Goal: Task Accomplishment & Management: Use online tool/utility

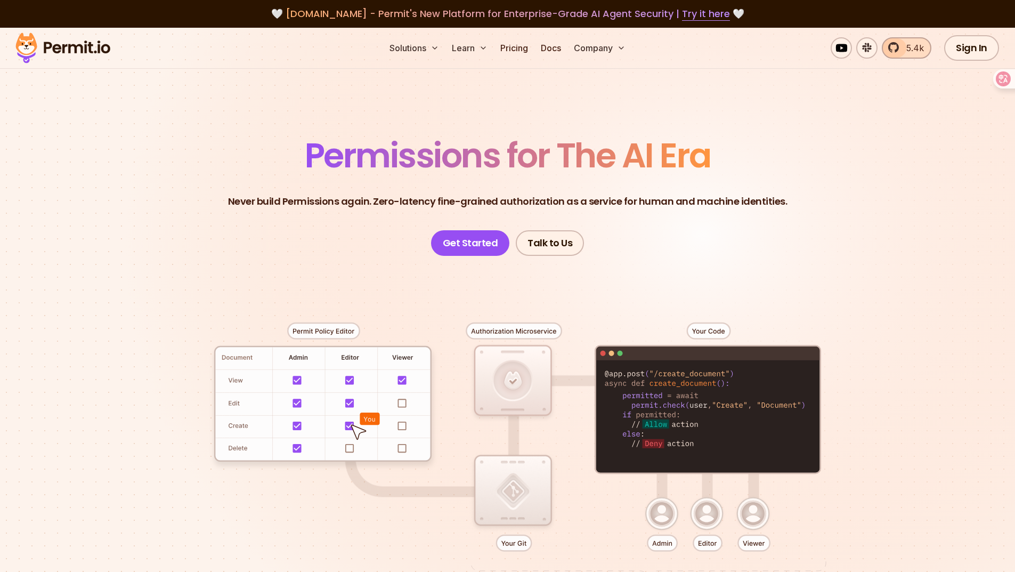
click at [882, 54] on link "5.4k" at bounding box center [907, 47] width 50 height 21
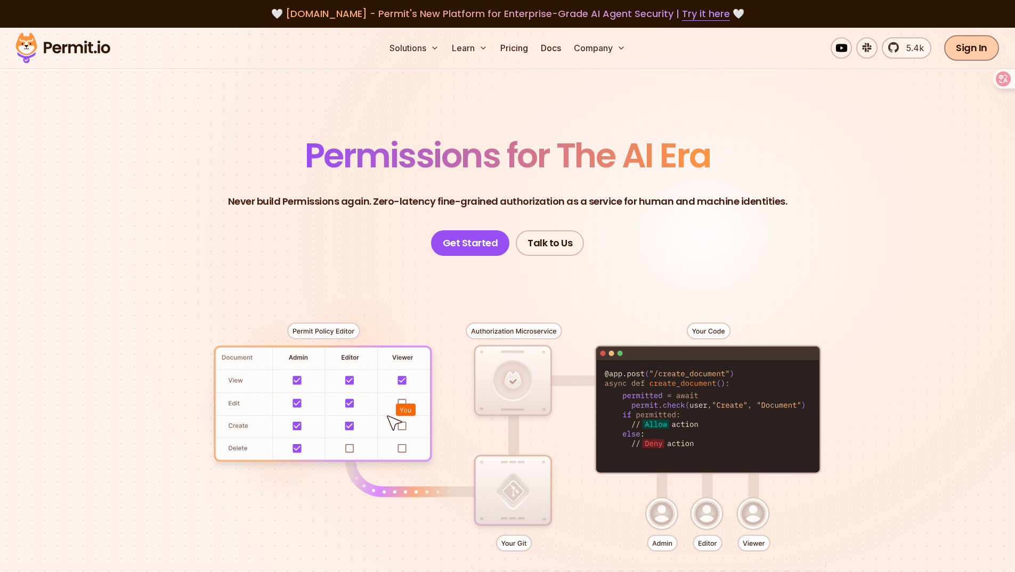
click at [957, 55] on link "Sign In" at bounding box center [971, 48] width 55 height 26
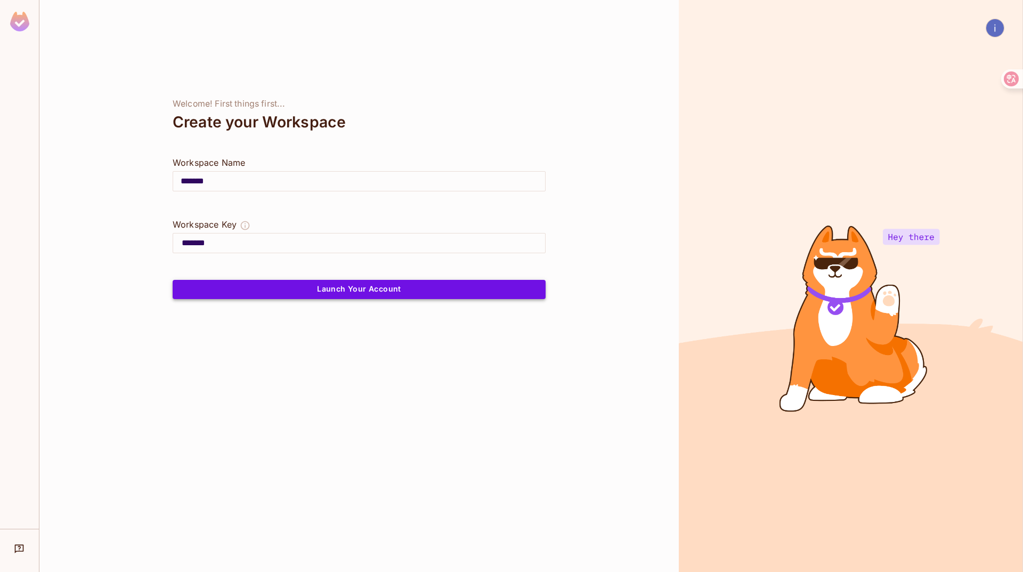
click at [330, 289] on button "Launch Your Account" at bounding box center [359, 289] width 373 height 19
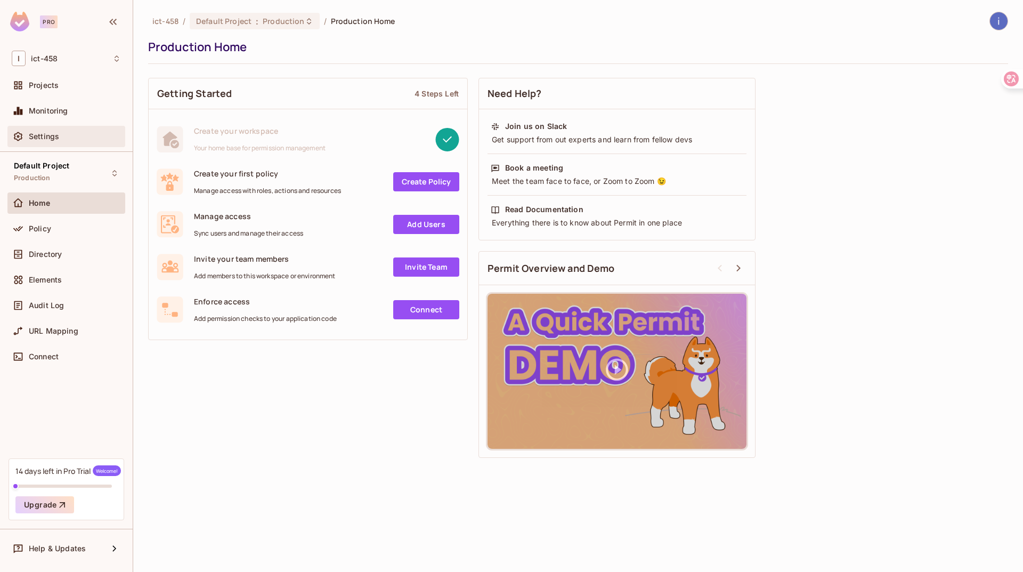
click at [51, 136] on span "Settings" at bounding box center [44, 136] width 30 height 9
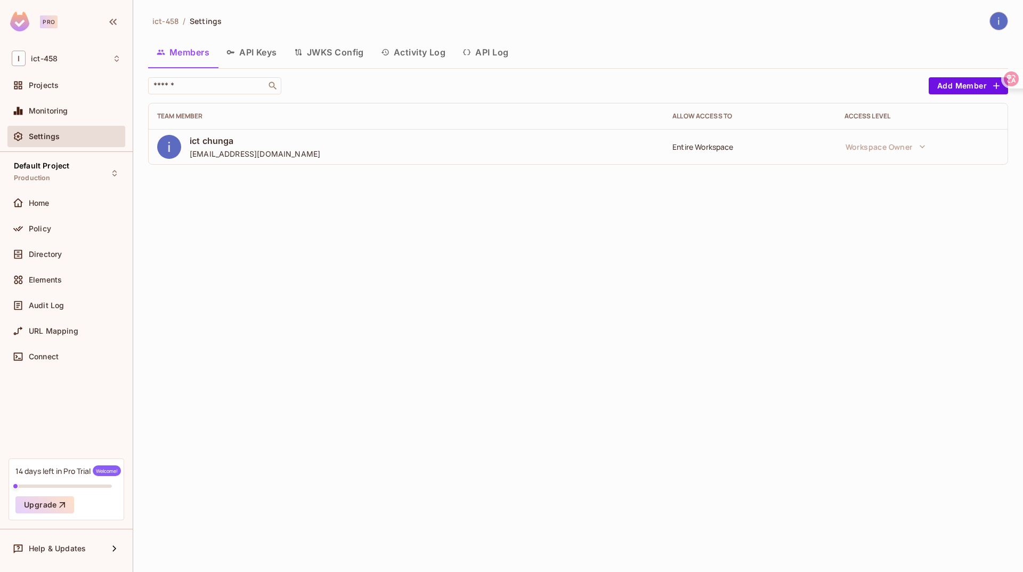
click at [255, 50] on button "API Keys" at bounding box center [252, 52] width 68 height 27
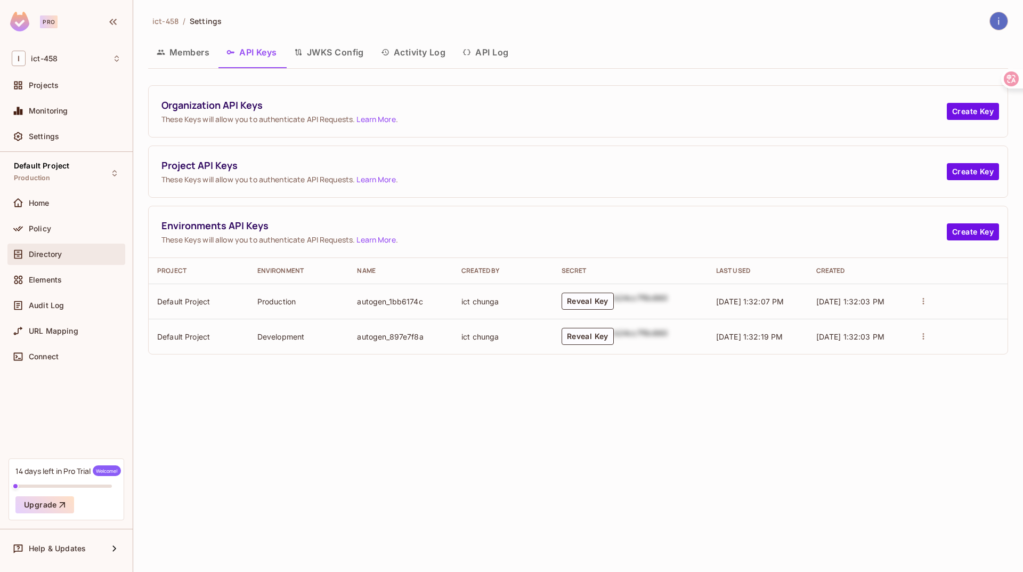
click at [51, 253] on span "Directory" at bounding box center [45, 254] width 33 height 9
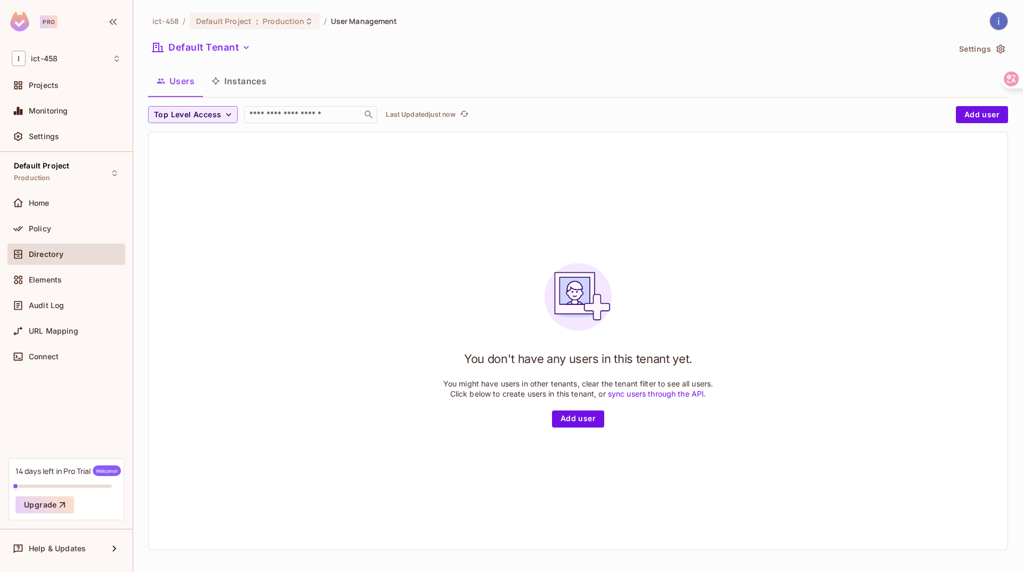
click at [235, 79] on button "Instances" at bounding box center [239, 81] width 72 height 27
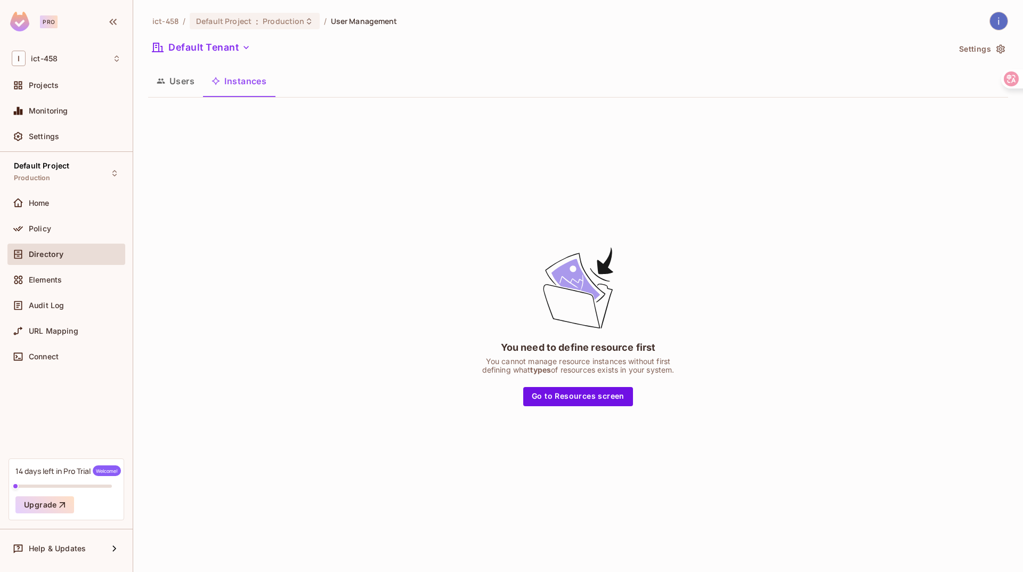
click at [174, 80] on button "Users" at bounding box center [175, 81] width 55 height 27
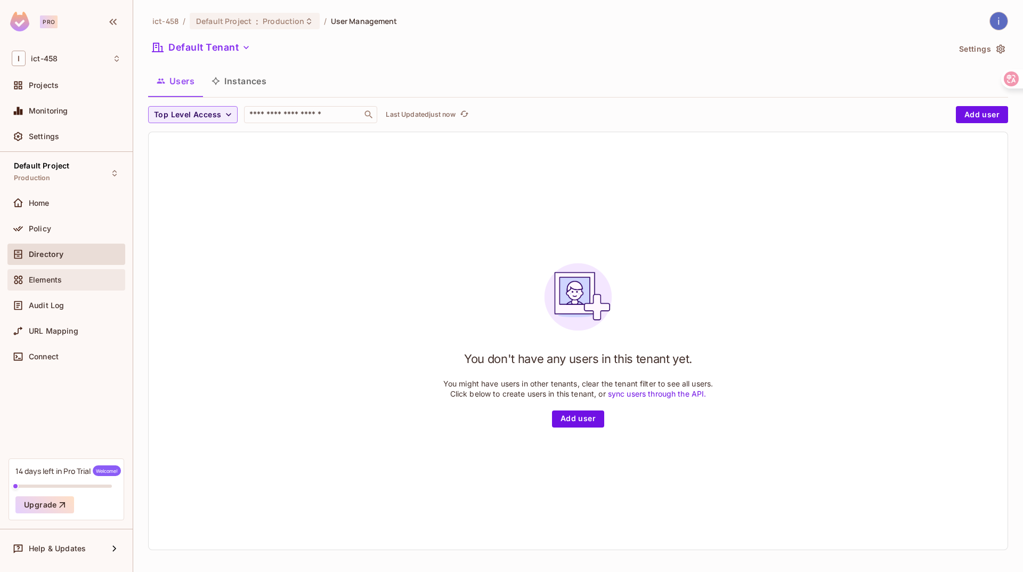
click at [48, 279] on span "Elements" at bounding box center [45, 279] width 33 height 9
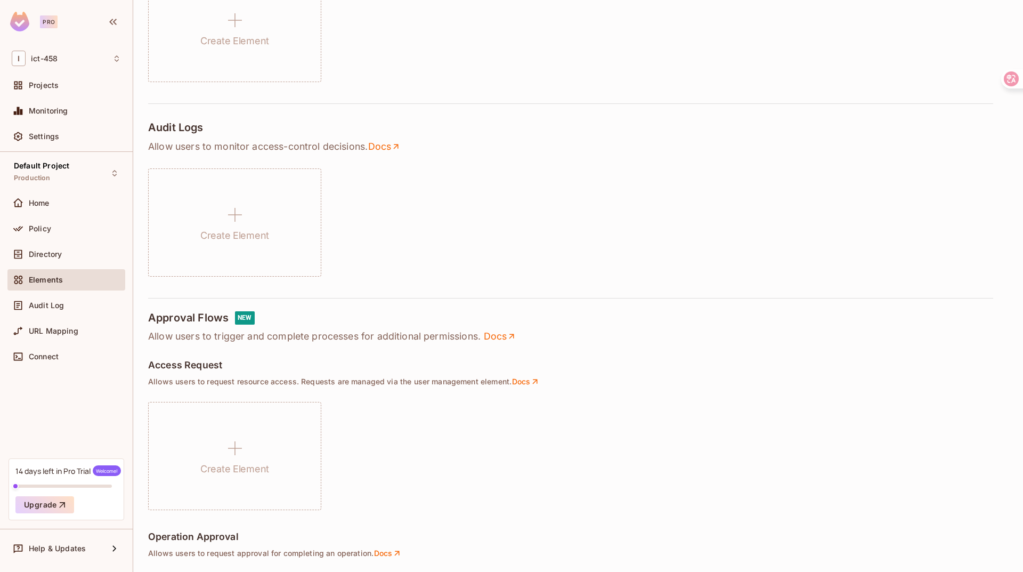
scroll to position [30, 0]
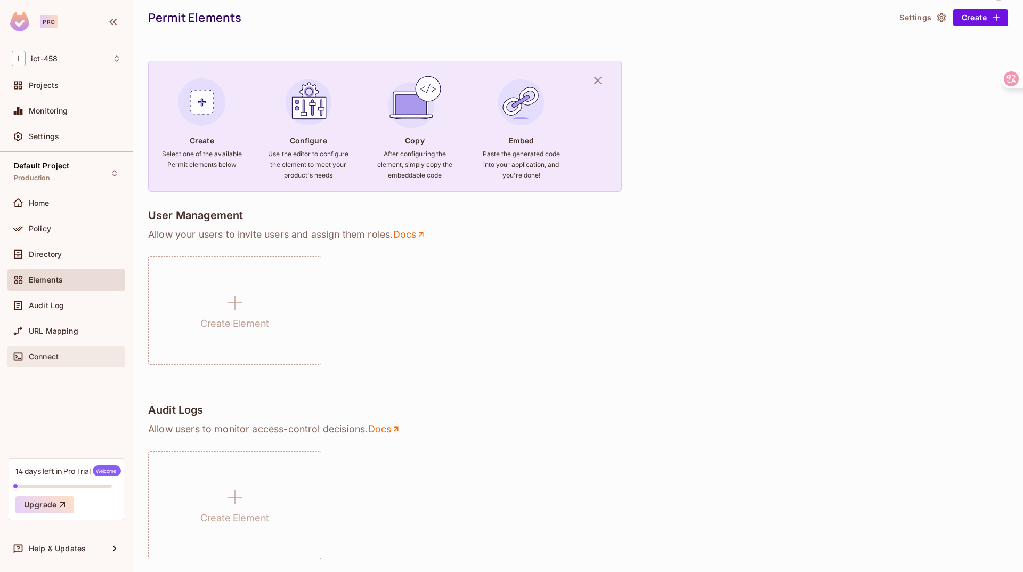
click at [40, 354] on span "Connect" at bounding box center [44, 356] width 30 height 9
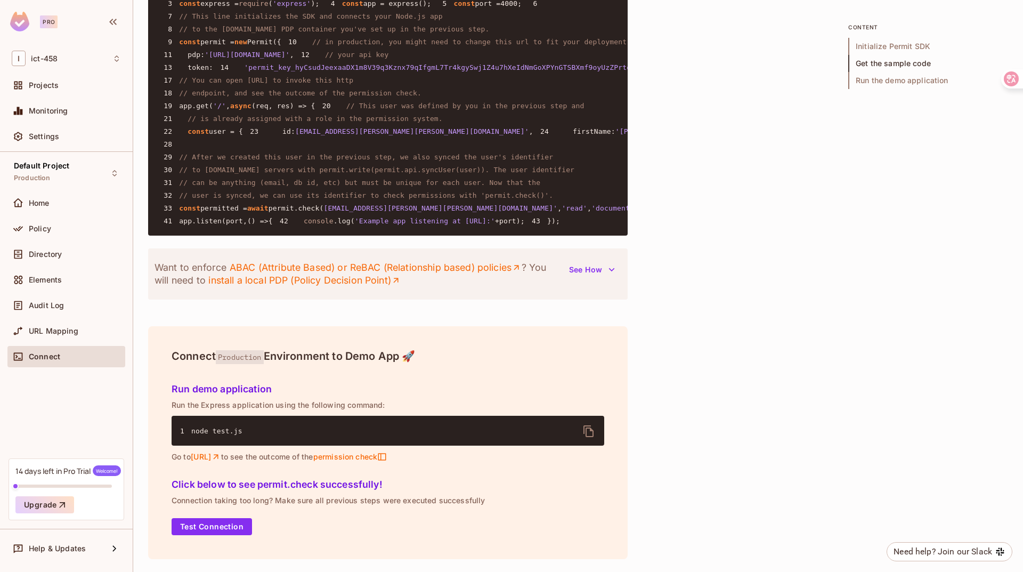
scroll to position [1368, 0]
